Goal: Complete application form

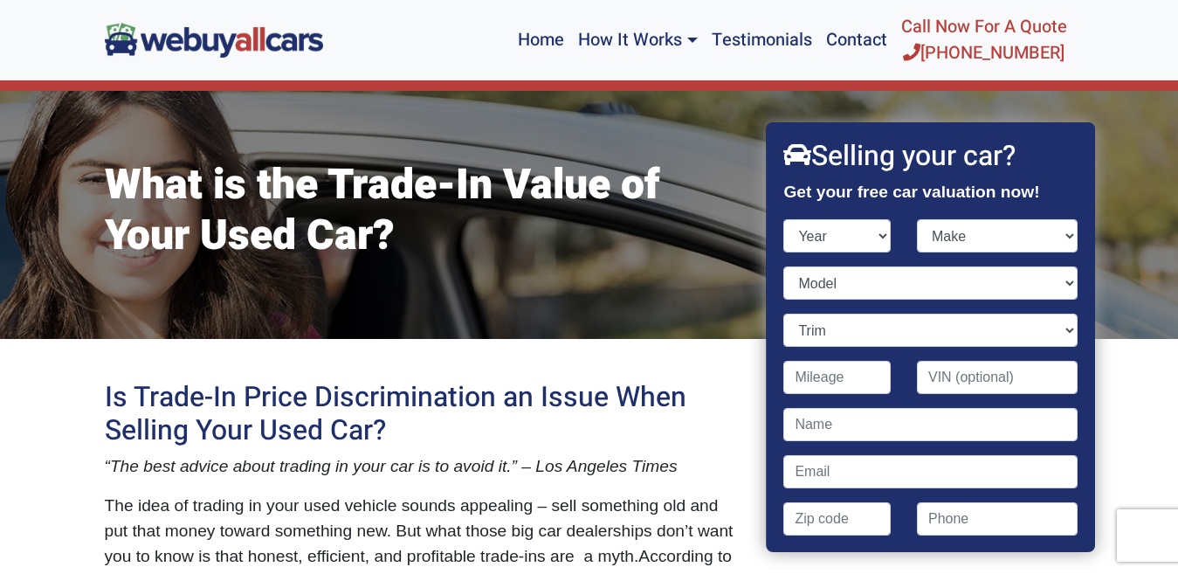
select select "2013"
click at [784, 219] on select "Year [DATE] 2024 2023 2022 2021 2020 2019 2018 2017 2016 2015 2014 2013 2012 20…" at bounding box center [837, 235] width 107 height 33
click at [1055, 237] on select "Make Acura Aston [PERSON_NAME] Audi Bentley BMW Buick Cadillac Chevrolet Chrysl…" at bounding box center [997, 235] width 161 height 33
select select "Hyundai"
click at [917, 219] on select "Make Acura Aston [PERSON_NAME] Audi Bentley BMW Buick Cadillac Chevrolet Chrysl…" at bounding box center [997, 235] width 161 height 33
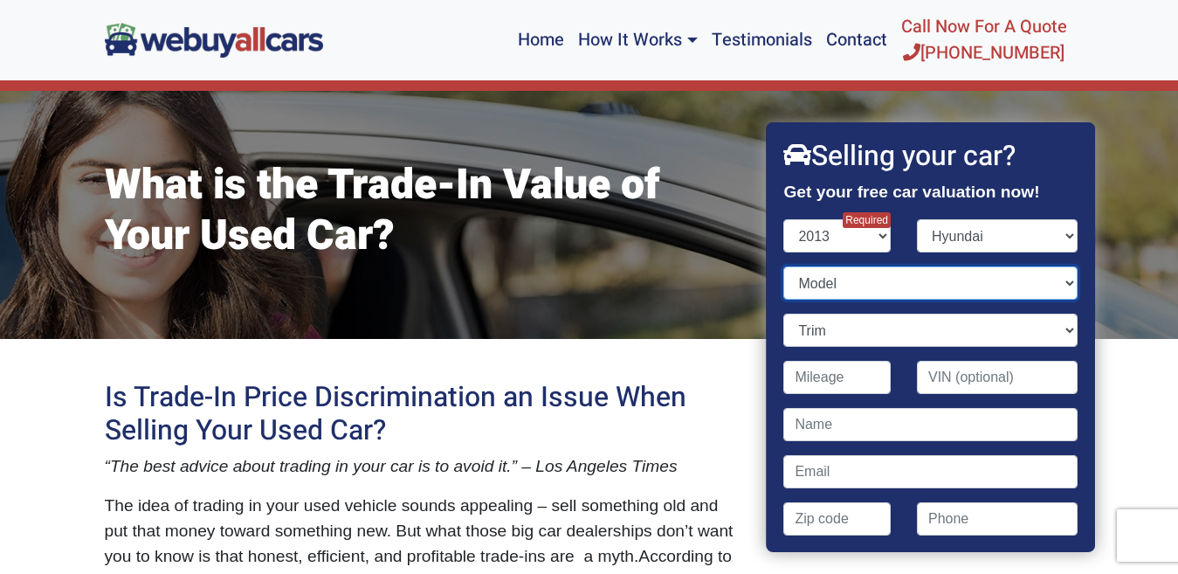
click at [1053, 280] on select "Model" at bounding box center [930, 282] width 293 height 33
click at [1053, 281] on select "Model" at bounding box center [930, 282] width 293 height 33
click at [784, 266] on select "Model" at bounding box center [930, 282] width 293 height 33
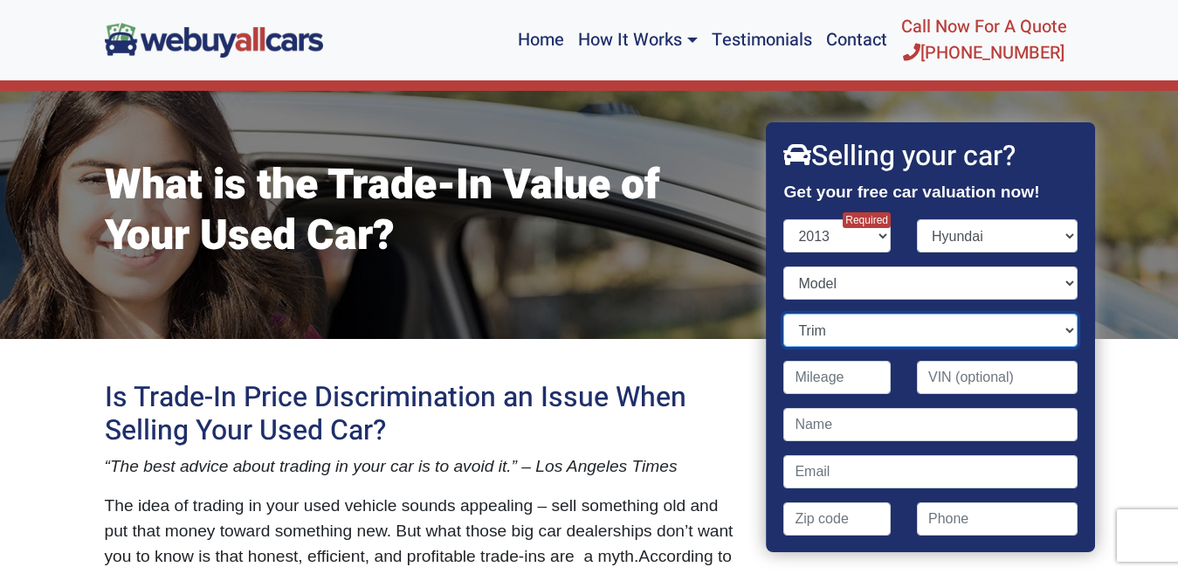
click at [1052, 326] on select "Trim" at bounding box center [930, 330] width 293 height 33
click at [872, 239] on select "Year [DATE] 2024 2023 2022 2021 2020 2019 2018 2017 2016 2015 2014 2013 2012 20…" at bounding box center [837, 235] width 107 height 33
select select "2013"
click at [784, 219] on select "Year [DATE] 2024 2023 2022 2021 2020 2019 2018 2017 2016 2015 2014 2013 2012 20…" at bounding box center [837, 235] width 107 height 33
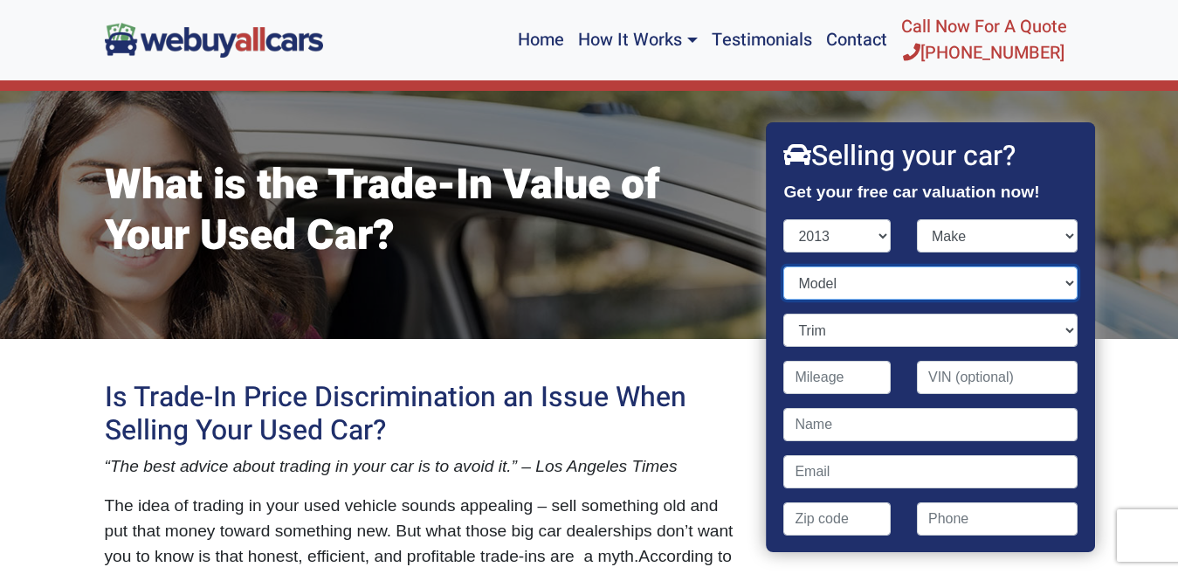
click at [1053, 282] on select "Model" at bounding box center [930, 282] width 293 height 33
click at [1052, 238] on select "Make Acura Aston [PERSON_NAME] Audi Bentley BMW Buick Cadillac Chevrolet Chrysl…" at bounding box center [997, 235] width 161 height 33
click at [1050, 231] on select "Make Acura Aston [PERSON_NAME] Audi Bentley BMW Buick Cadillac Chevrolet Chrysl…" at bounding box center [997, 235] width 161 height 33
select select "Hyundai"
click at [917, 219] on select "Make Acura Aston [PERSON_NAME] Audi Bentley BMW Buick Cadillac Chevrolet Chrysl…" at bounding box center [997, 235] width 161 height 33
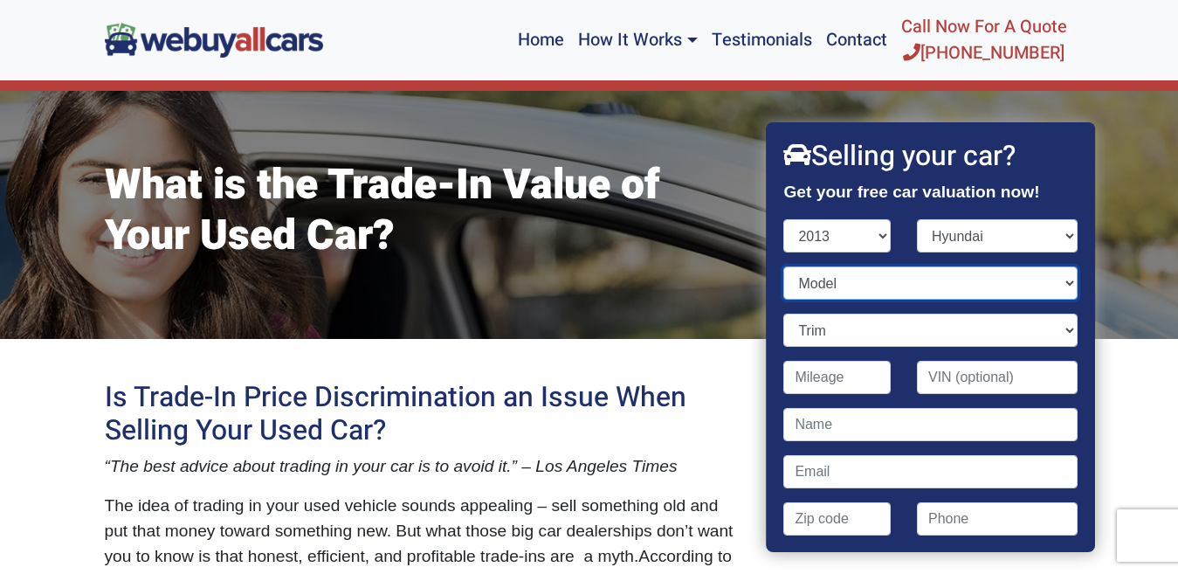
click at [1061, 288] on select "Model Accent Azera Elantra Elantra Coupe Elantra GT Equus Genesis Genesis Coupe…" at bounding box center [930, 282] width 293 height 33
select select "[MEDICAL_DATA]"
click at [784, 266] on select "Model Accent Azera Elantra Elantra Coupe Elantra GT Equus Genesis Genesis Coupe…" at bounding box center [930, 282] width 293 height 33
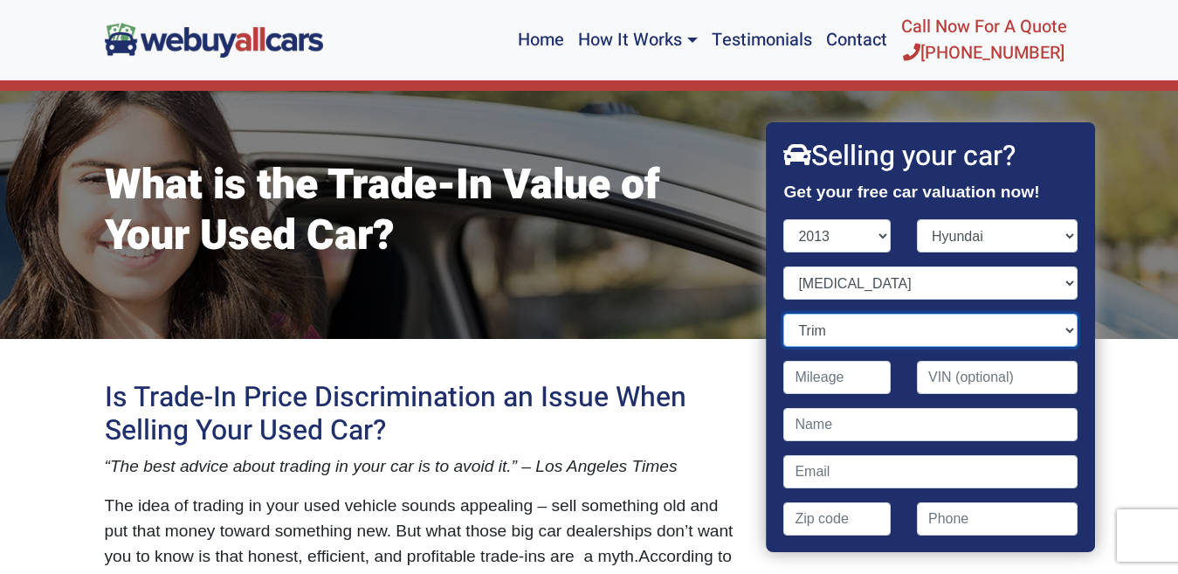
click at [1047, 331] on select "Trim GLS 4dr Sedan (2.4L 4cyl) GLS PZEV 4dr Sedan (2.4L 4cyl) Limited 4dr Sedan…" at bounding box center [930, 330] width 293 height 33
select select "GLS 4dr Sedan (2.4L 4cyl)"
click at [784, 314] on select "Trim GLS 4dr Sedan (2.4L 4cyl) GLS PZEV 4dr Sedan (2.4L 4cyl) Limited 4dr Sedan…" at bounding box center [930, 330] width 293 height 33
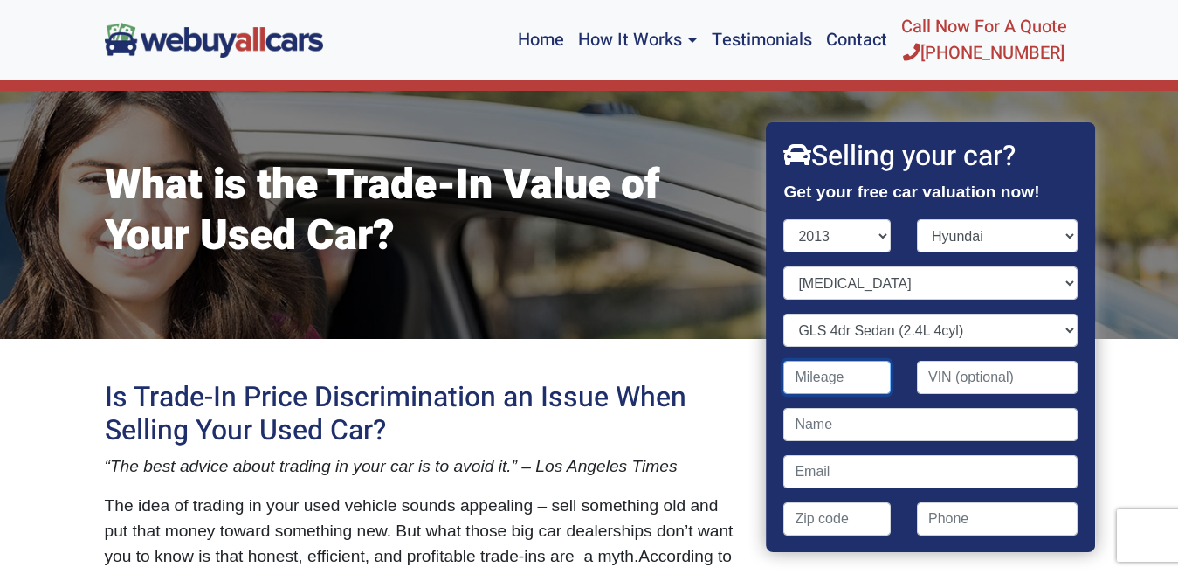
click at [857, 387] on input "Contact form" at bounding box center [837, 377] width 107 height 33
type input "55,000"
click at [913, 427] on input "Contact form" at bounding box center [930, 424] width 293 height 33
type input "[PERSON_NAME]"
type input "[EMAIL_ADDRESS][DOMAIN_NAME]"
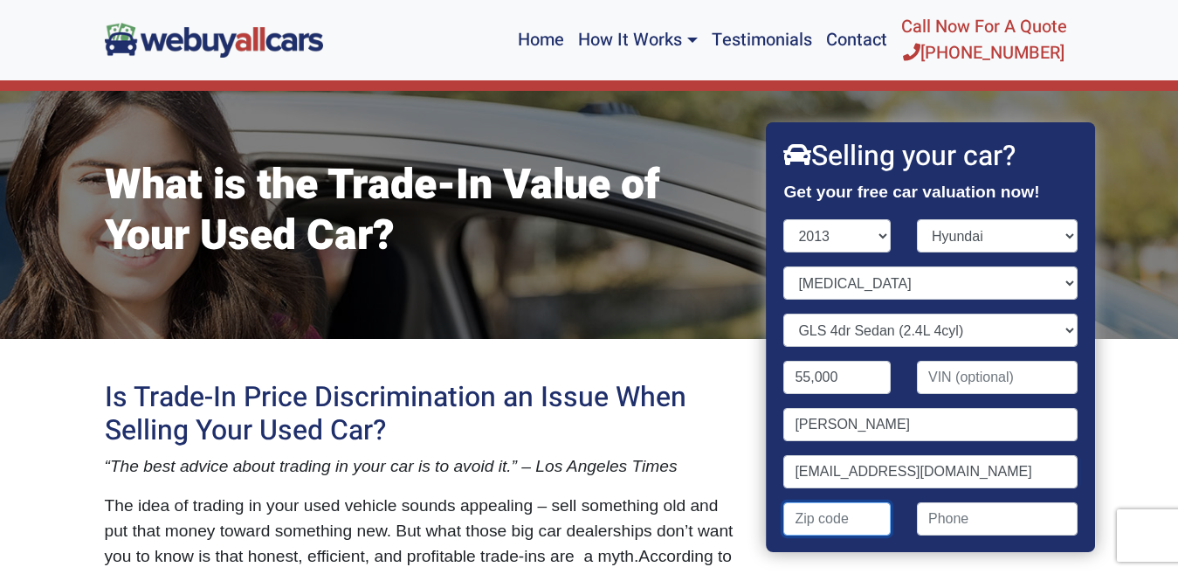
type input "08003"
type input "8133009869"
click at [849, 433] on input "[PERSON_NAME]" at bounding box center [930, 424] width 293 height 33
click at [897, 430] on input "[PERSON_NAME]" at bounding box center [930, 424] width 293 height 33
type input "[PERSON_NAME]"
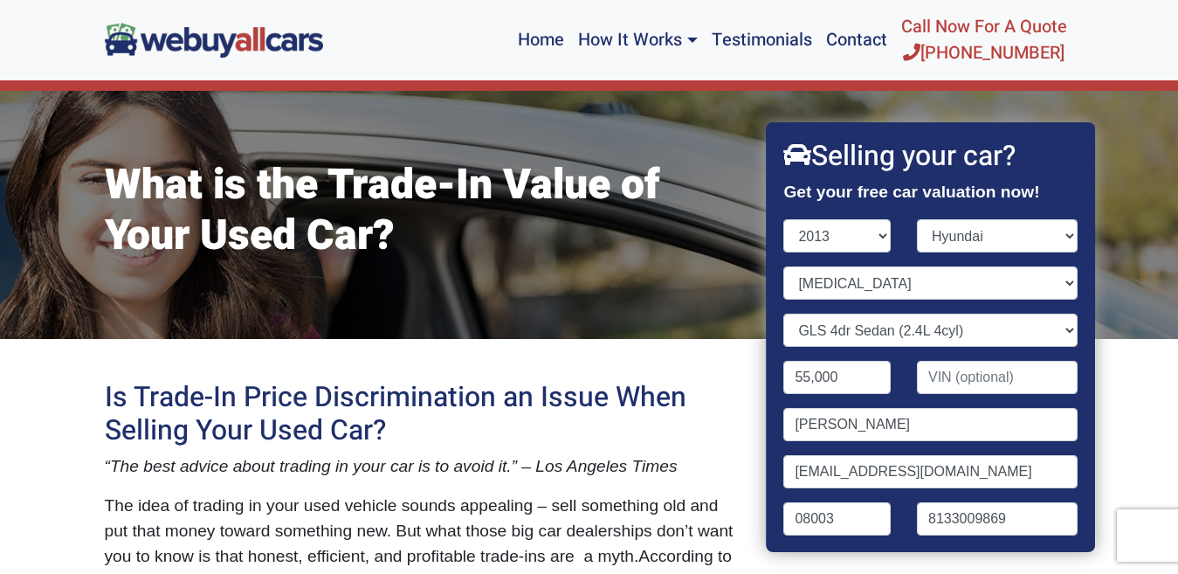
drag, startPoint x: 1079, startPoint y: 408, endPoint x: 728, endPoint y: 295, distance: 368.7
click at [728, 295] on div "What is the Trade-In Value of Your Used Car?" at bounding box center [424, 214] width 664 height 247
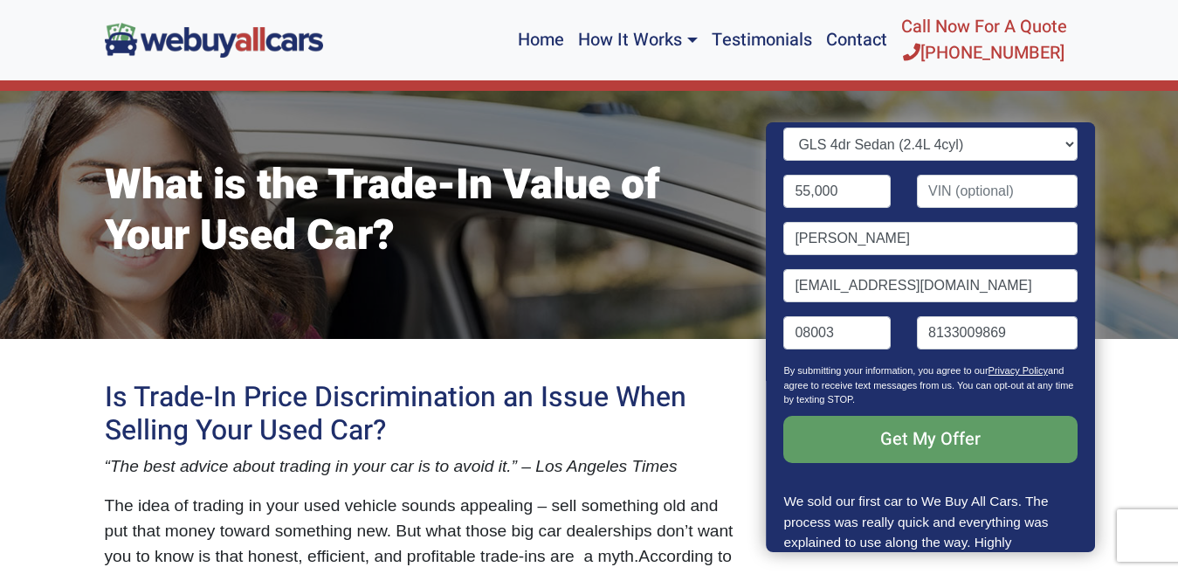
scroll to position [210, 0]
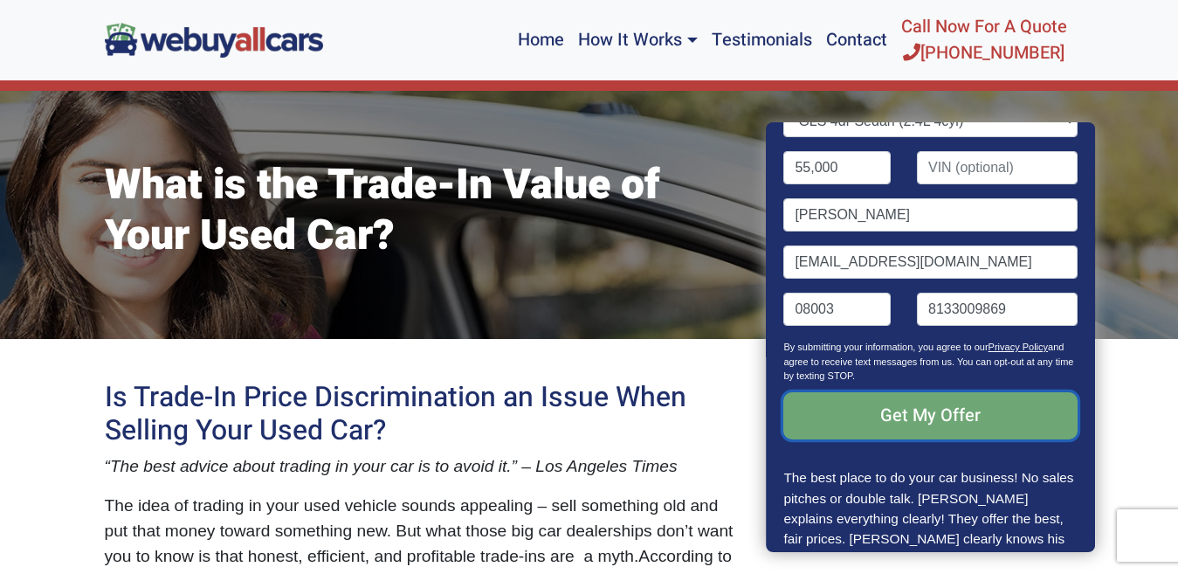
click at [934, 410] on input "Get My Offer" at bounding box center [930, 415] width 293 height 47
